Goal: Transaction & Acquisition: Purchase product/service

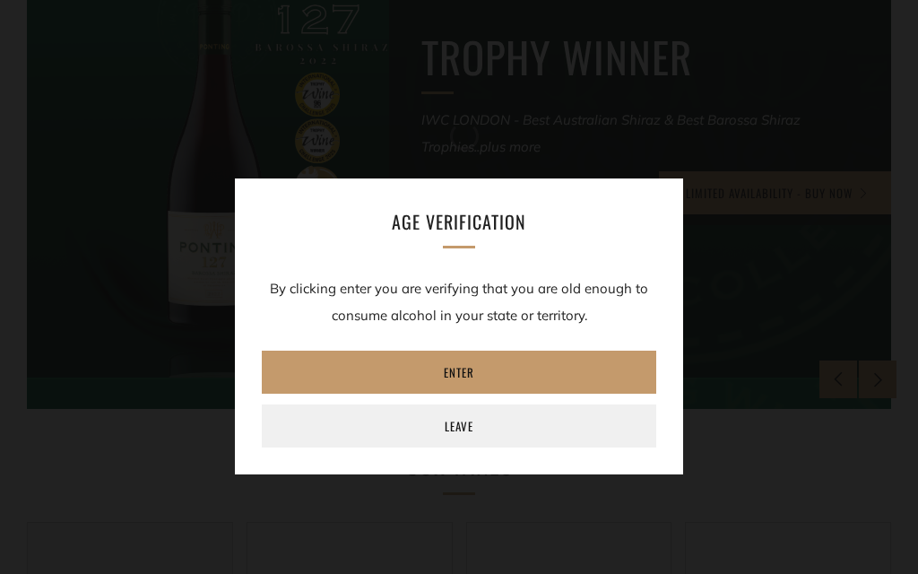
scroll to position [431, 0]
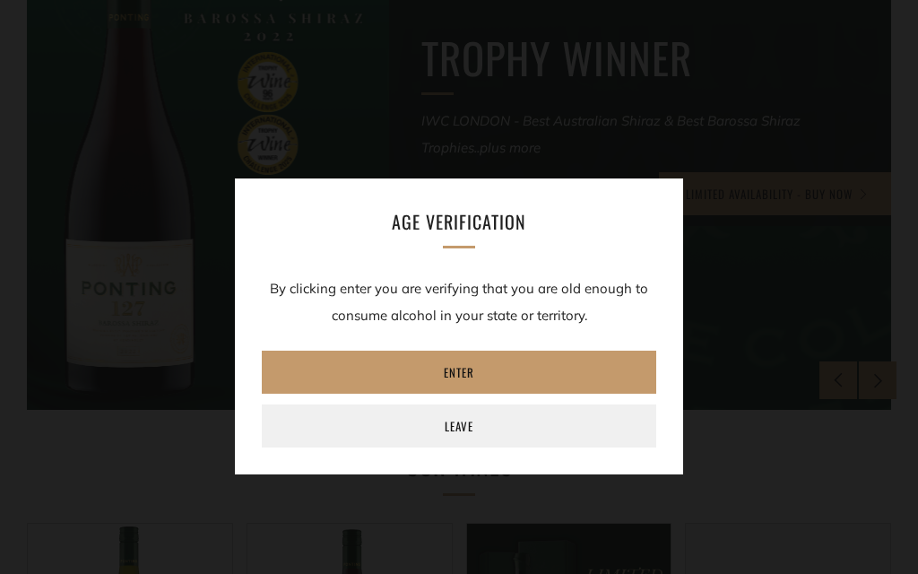
click at [551, 428] on link "Leave" at bounding box center [459, 425] width 395 height 43
click at [561, 436] on link "Leave" at bounding box center [459, 425] width 395 height 43
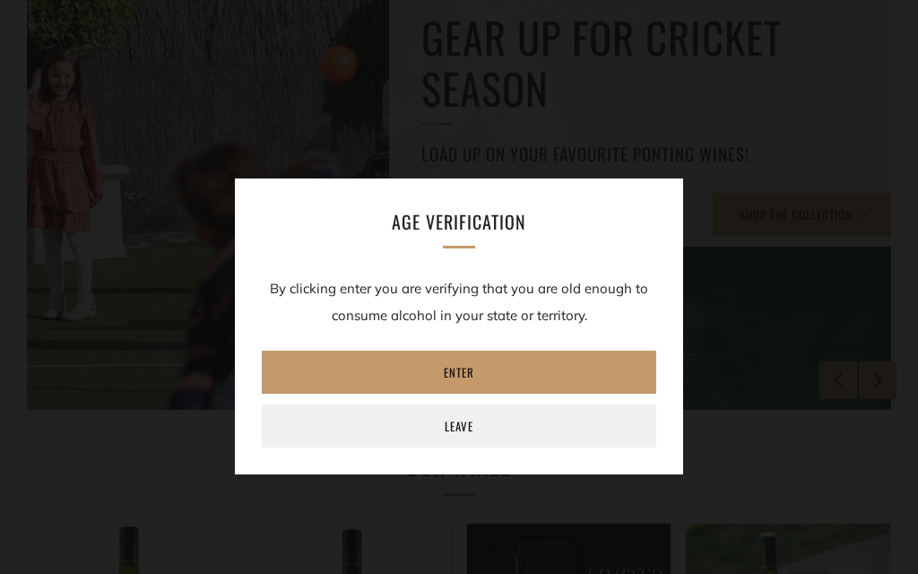
click at [461, 378] on link "Enter" at bounding box center [459, 372] width 395 height 43
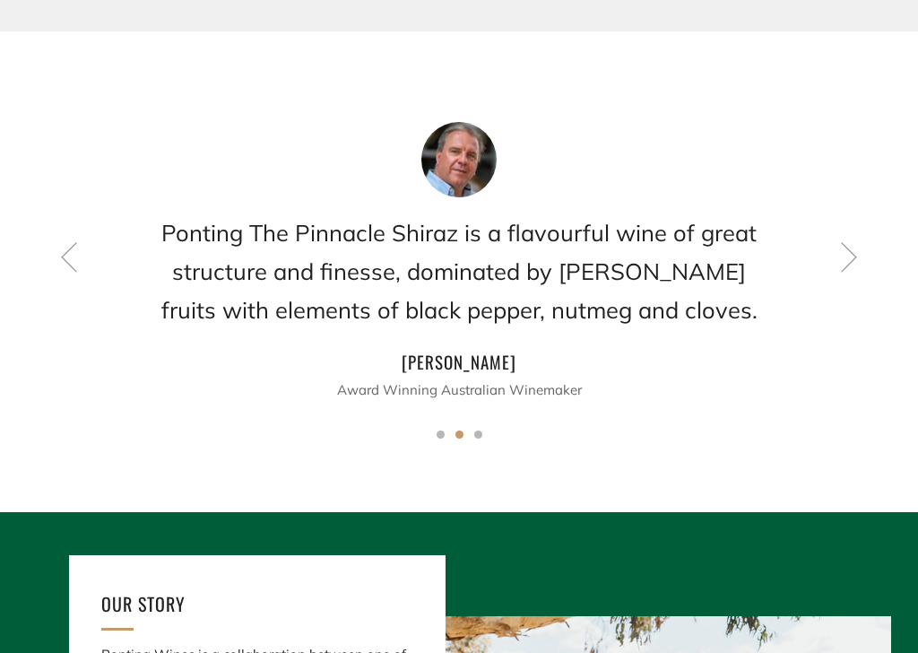
scroll to position [1452, 0]
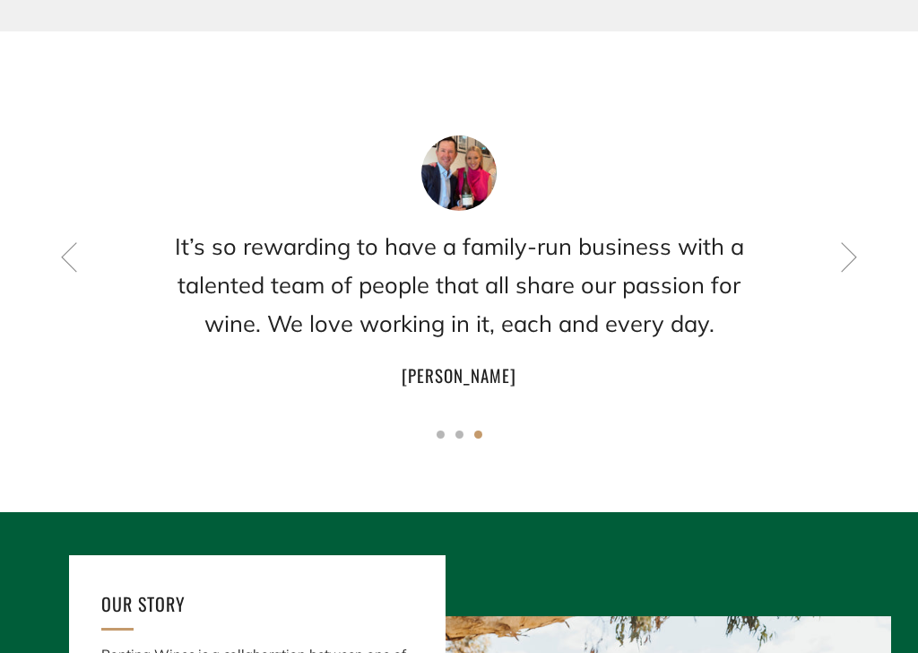
click at [65, 259] on icon at bounding box center [69, 256] width 30 height 30
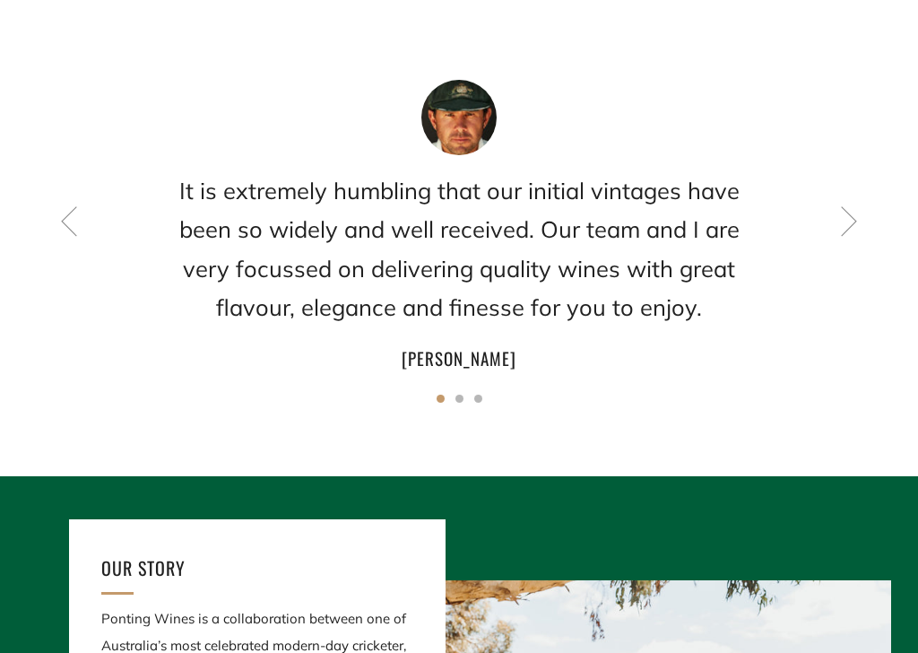
scroll to position [1490, 0]
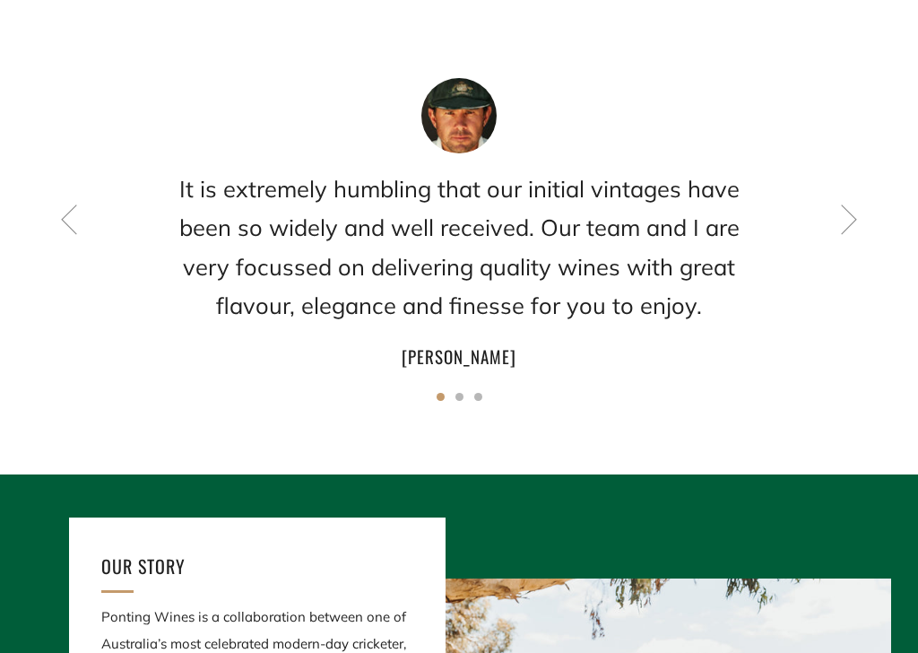
click at [855, 224] on icon at bounding box center [849, 219] width 30 height 30
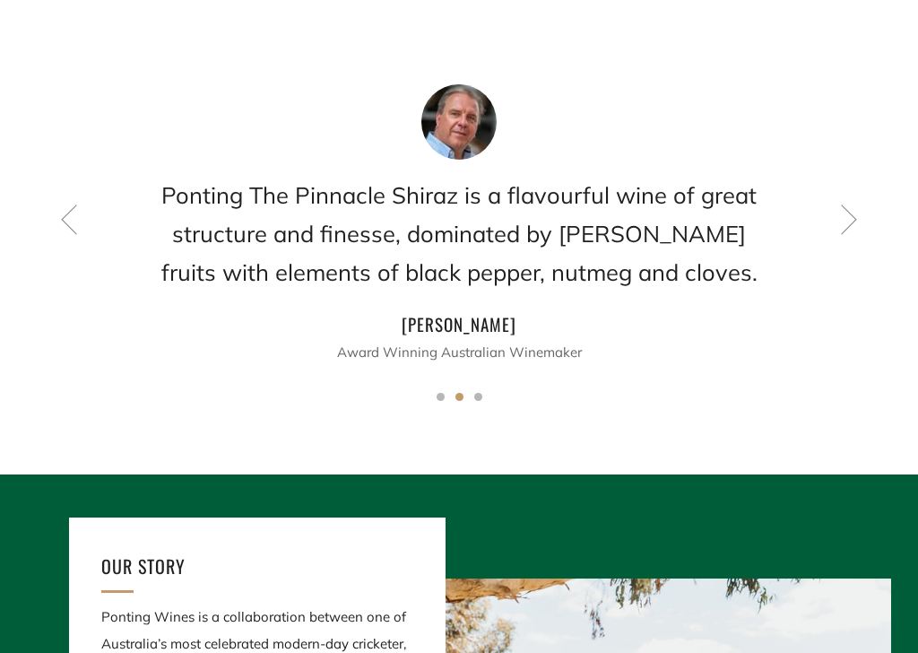
click at [44, 234] on div "Ponting The Pinnacle Shiraz is a flavourful wine of great structure and finesse…" at bounding box center [459, 225] width 865 height 282
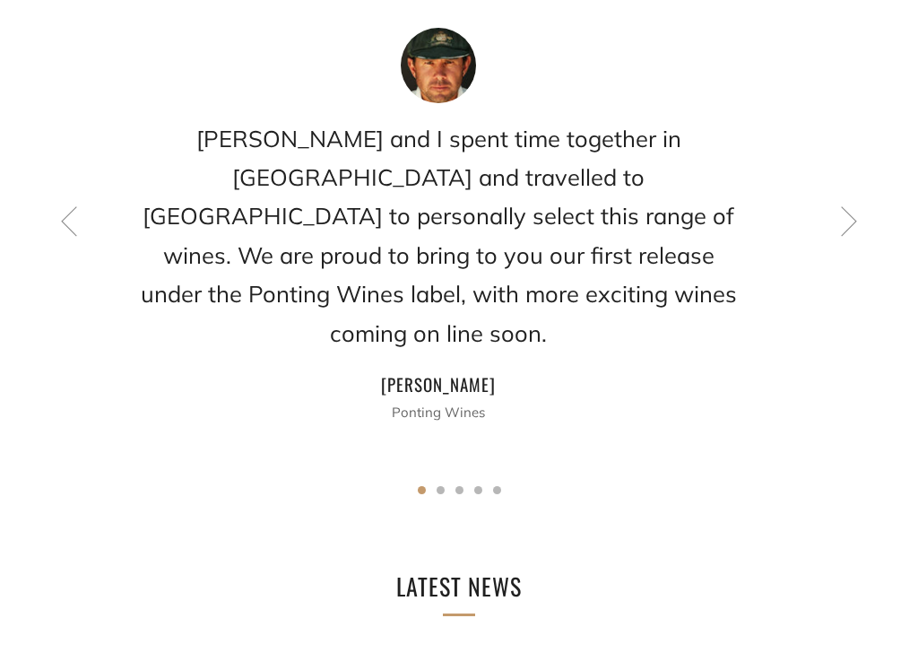
scroll to position [2607, 0]
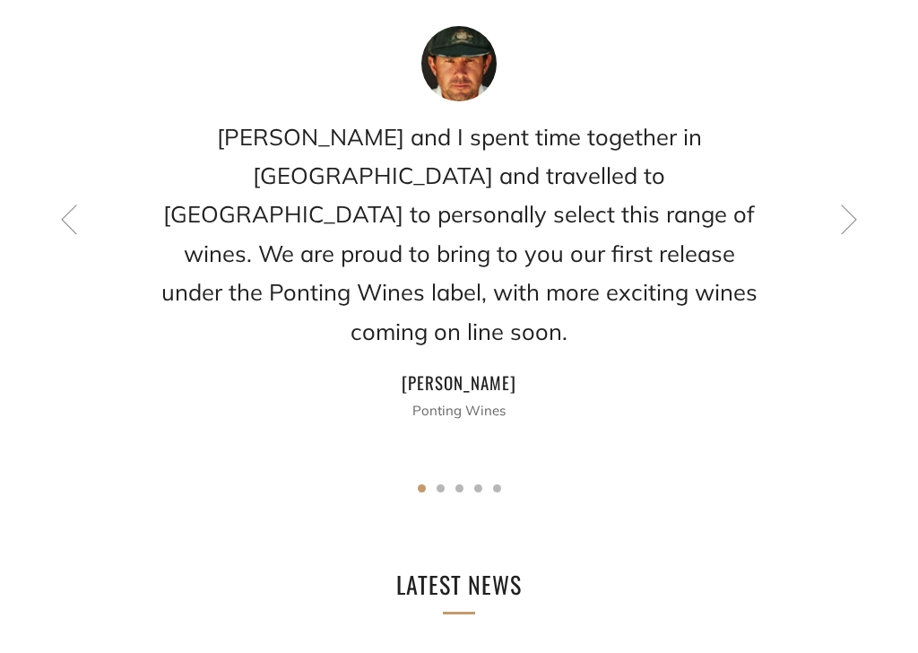
click at [151, 328] on div "Ben and I spent time together in South Australia and travelled to Northern Tasm…" at bounding box center [459, 226] width 865 height 398
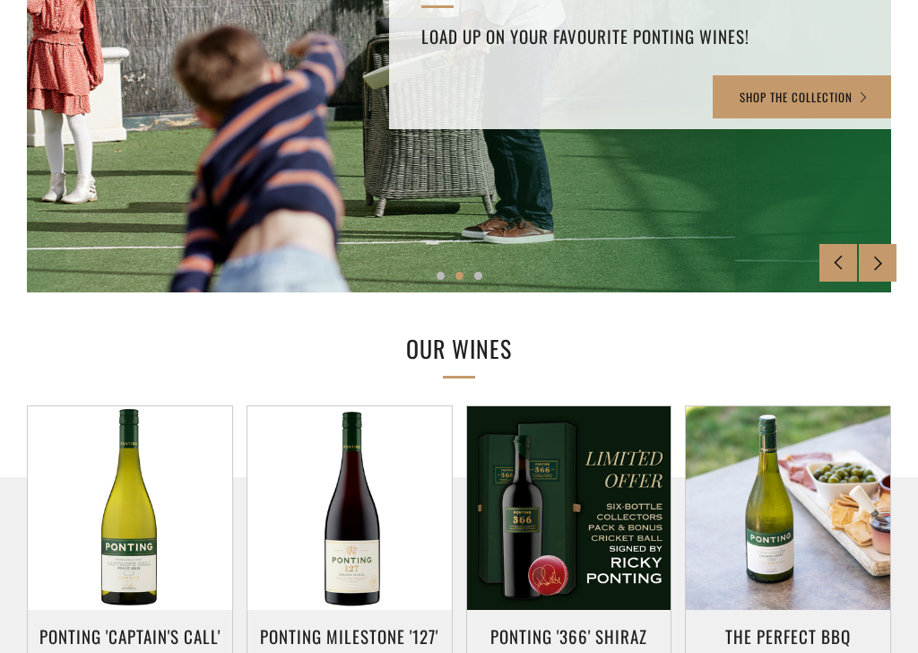
scroll to position [549, 0]
click at [831, 108] on link "SHOP THE COLLECTION" at bounding box center [805, 96] width 184 height 43
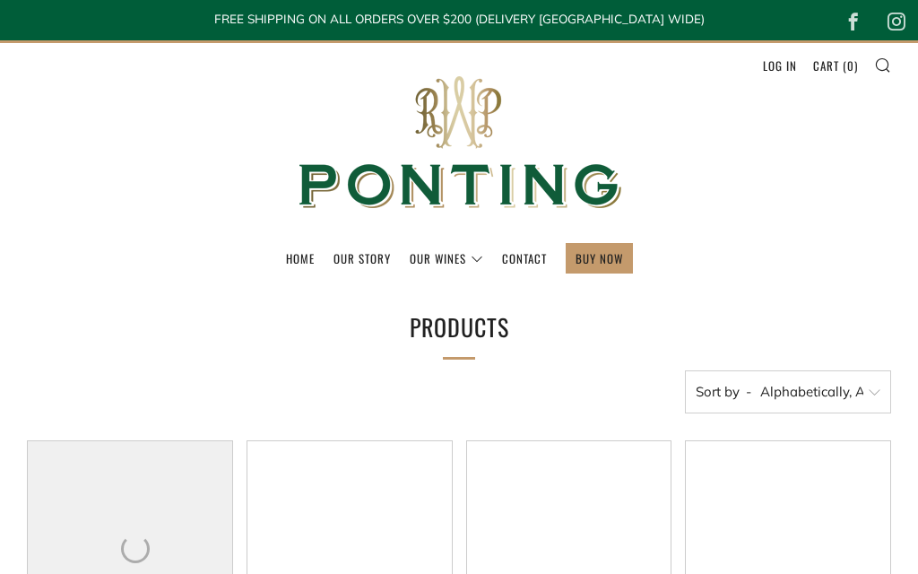
select select "title-ascending"
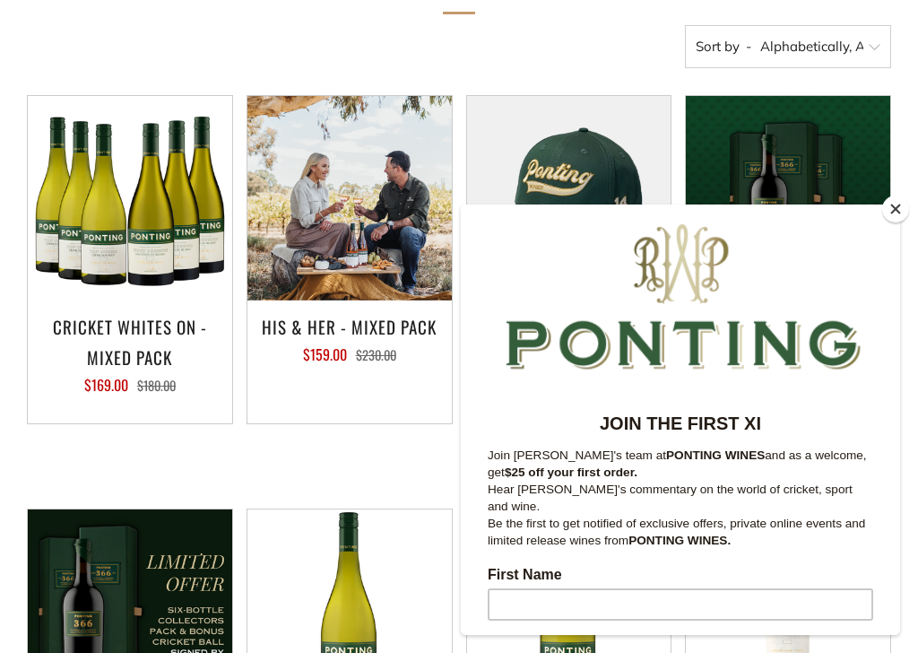
click at [891, 217] on button "Close" at bounding box center [896, 209] width 27 height 27
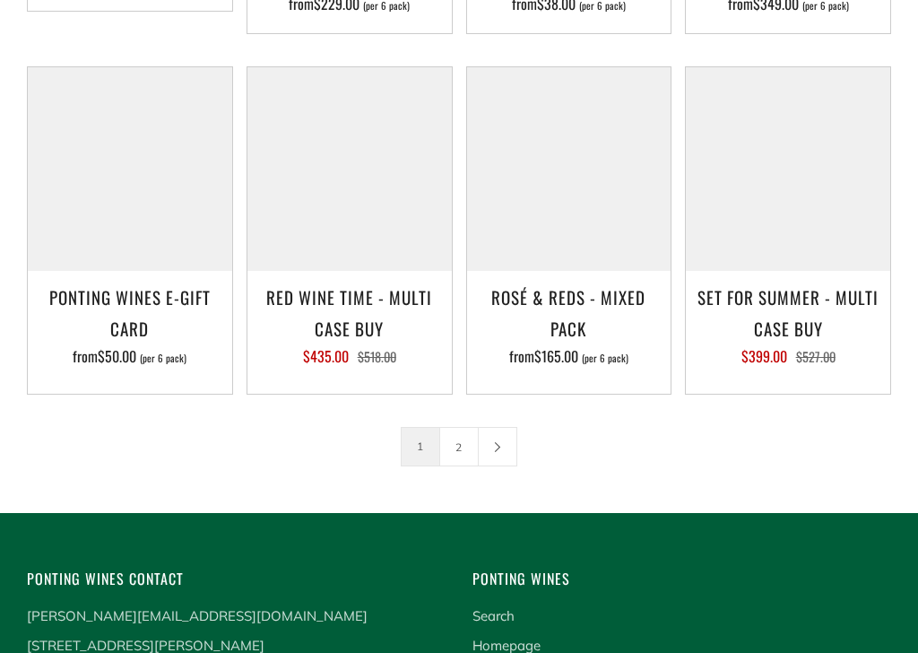
scroll to position [2484, 0]
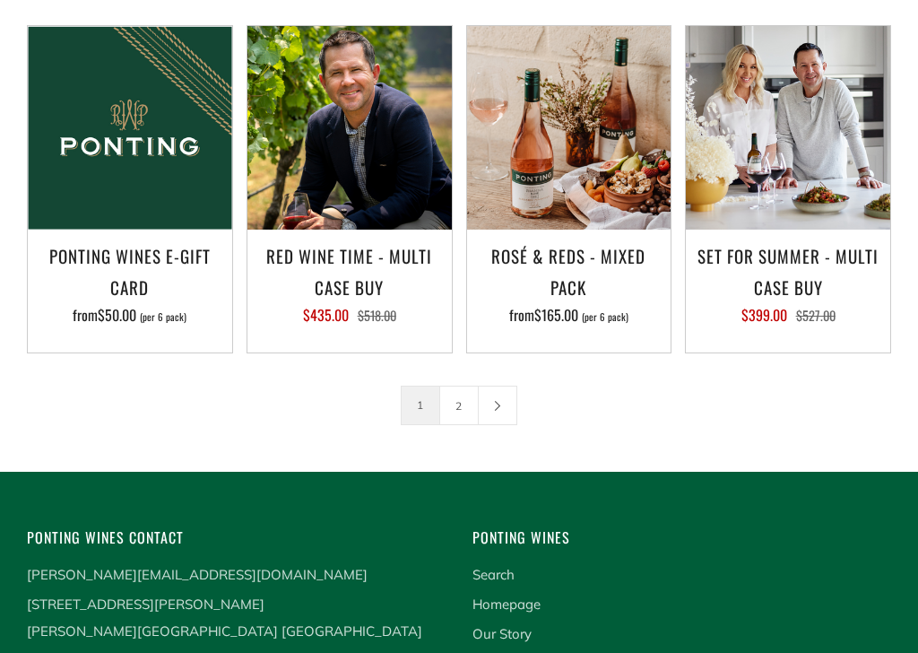
click at [460, 387] on link "2" at bounding box center [459, 406] width 38 height 38
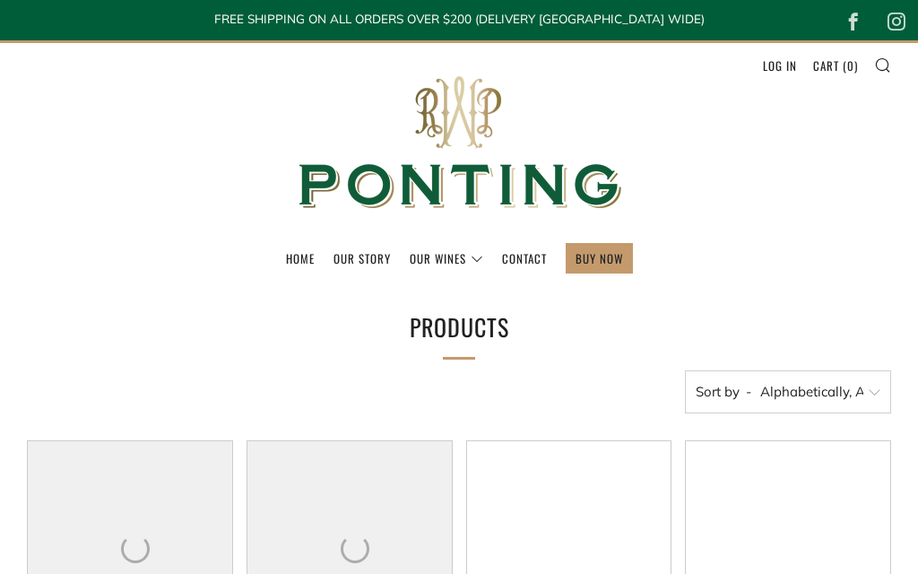
select select "title-ascending"
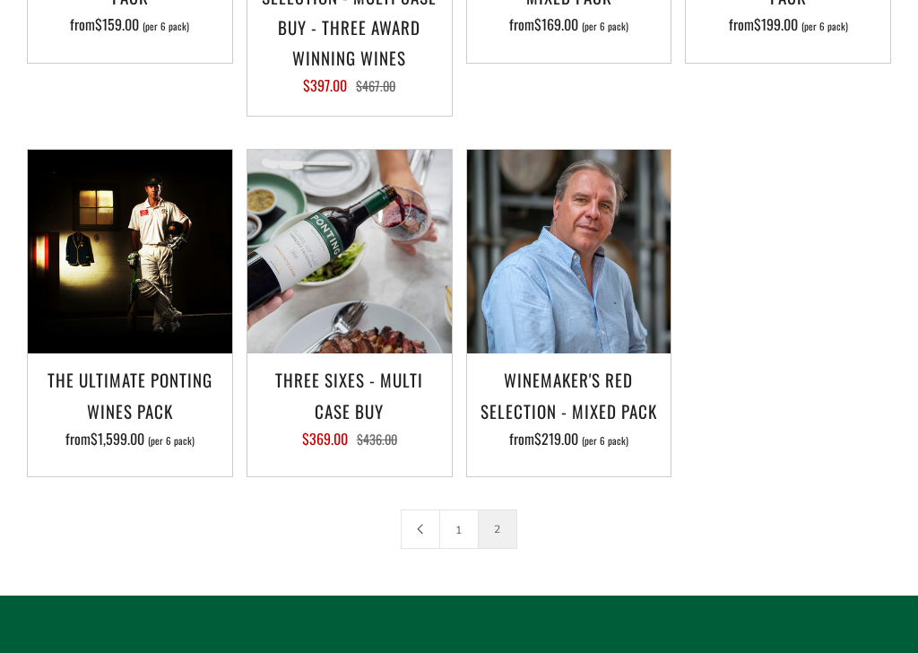
scroll to position [707, 0]
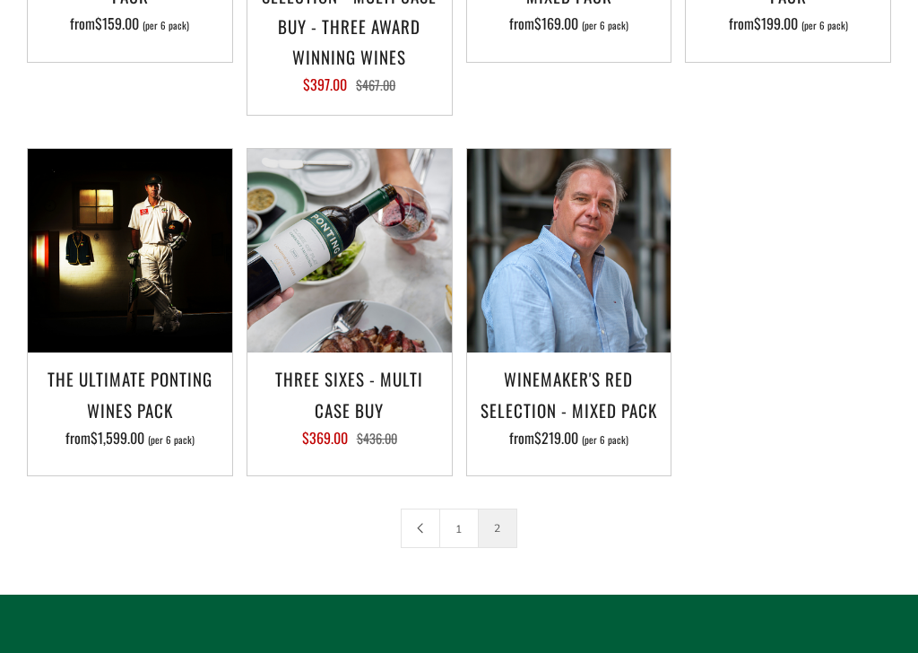
click at [117, 294] on img at bounding box center [130, 251] width 204 height 204
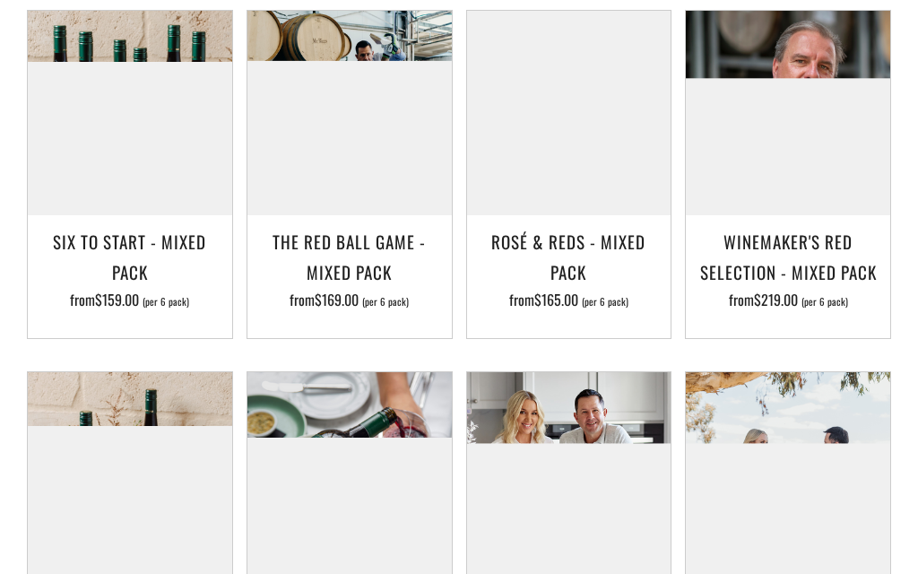
scroll to position [1478, 0]
